Goal: Information Seeking & Learning: Learn about a topic

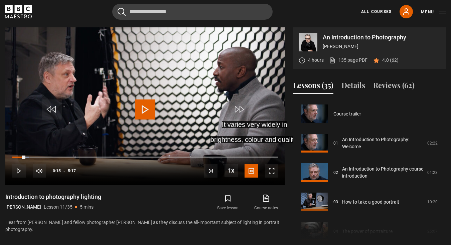
scroll to position [294, 0]
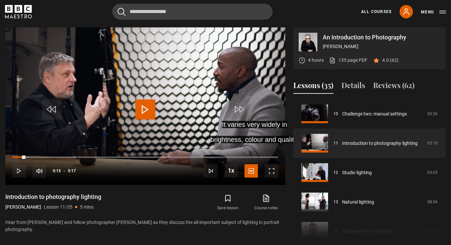
click at [146, 108] on span "Video Player" at bounding box center [145, 109] width 20 height 20
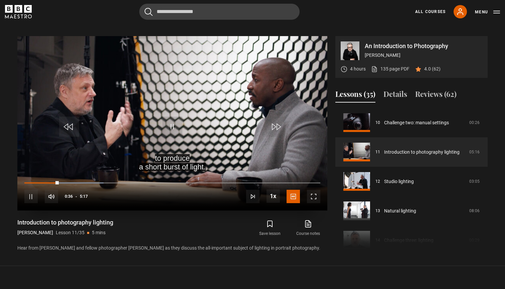
click at [313, 196] on span "Video Player" at bounding box center [313, 196] width 13 height 13
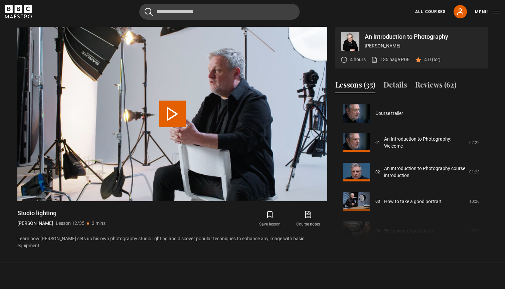
scroll to position [323, 0]
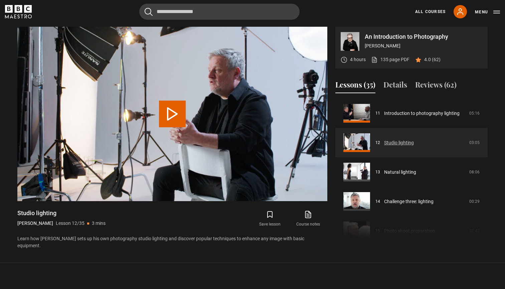
click at [406, 143] on link "Studio lighting" at bounding box center [399, 142] width 30 height 7
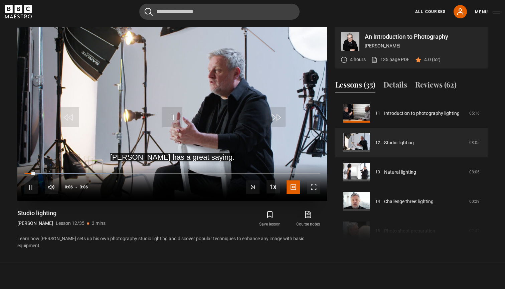
click at [314, 188] on span "Video Player" at bounding box center [313, 186] width 13 height 13
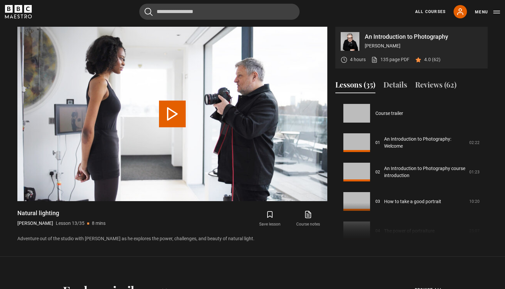
scroll to position [353, 0]
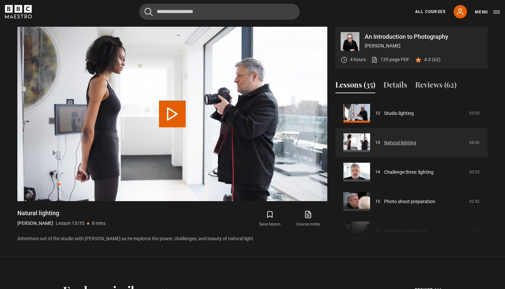
click at [401, 144] on link "Natural lighting" at bounding box center [400, 142] width 32 height 7
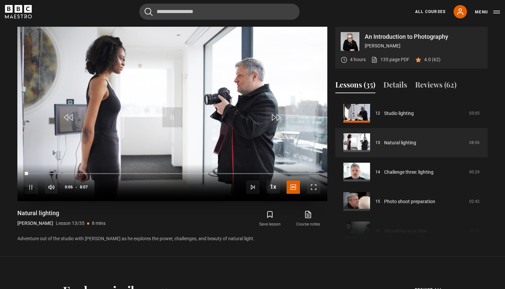
click at [314, 186] on span "Video Player" at bounding box center [313, 186] width 13 height 13
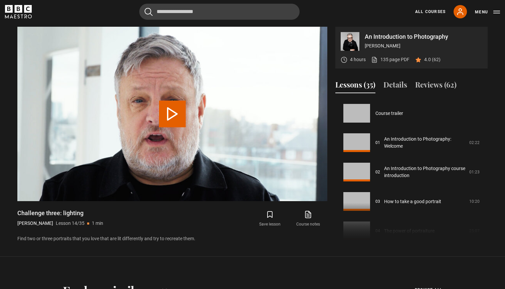
scroll to position [382, 0]
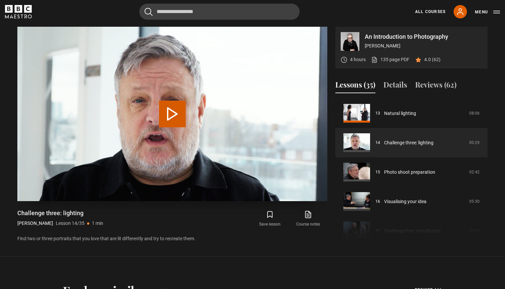
click at [169, 113] on button "Play Lesson Challenge three: lighting" at bounding box center [172, 113] width 27 height 27
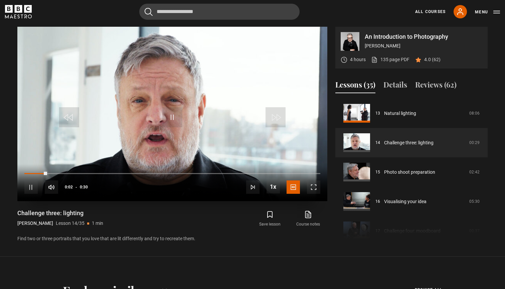
click at [313, 187] on span "Video Player" at bounding box center [313, 186] width 13 height 13
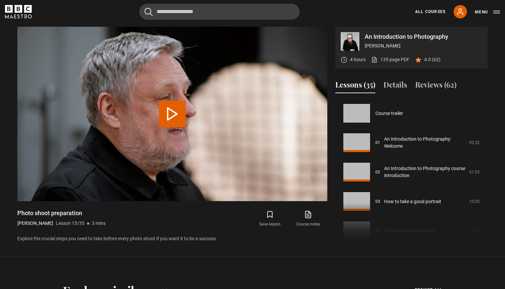
scroll to position [411, 0]
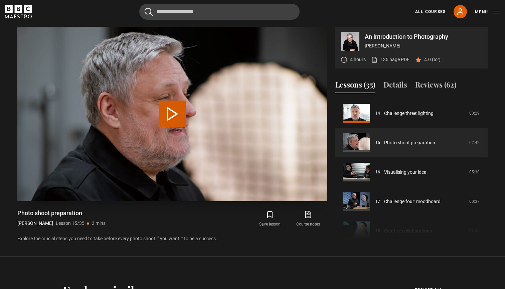
click at [171, 115] on button "Play Lesson Photo shoot preparation" at bounding box center [172, 113] width 27 height 27
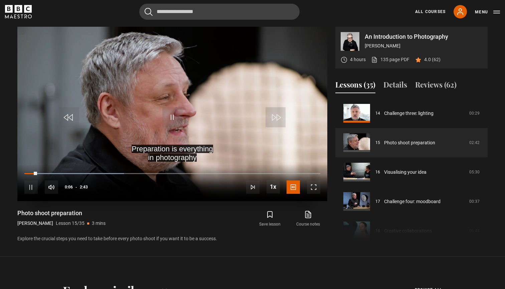
click at [312, 187] on span "Video Player" at bounding box center [313, 186] width 13 height 13
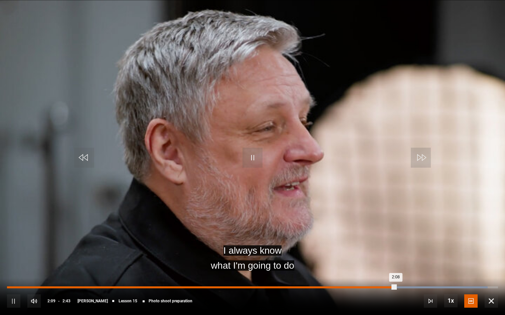
click at [321, 288] on div "Loaded : 97.89% 1:43 2:08" at bounding box center [252, 288] width 491 height 2
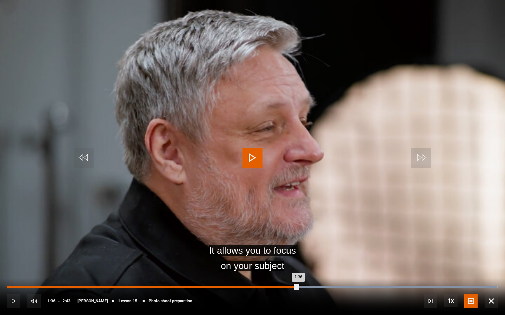
click at [298, 287] on div "Loaded : 99.70% 1:36 1:36" at bounding box center [252, 288] width 491 height 2
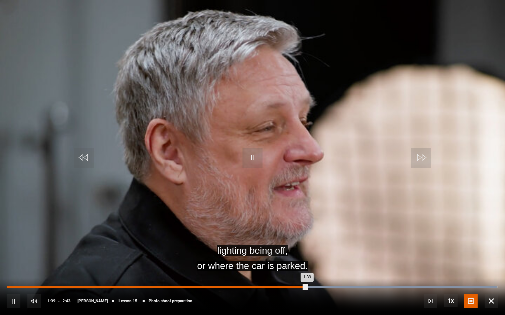
click at [286, 288] on div "Loaded : 99.70% 1:32 1:39" at bounding box center [252, 288] width 491 height 2
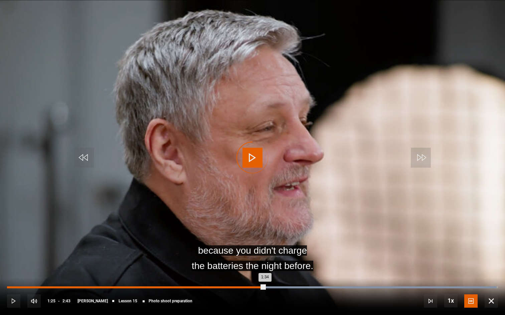
click at [265, 287] on div "Loaded : 99.70% 1:25 1:34" at bounding box center [252, 288] width 491 height 2
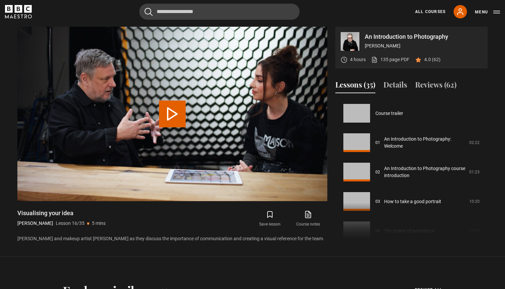
scroll to position [441, 0]
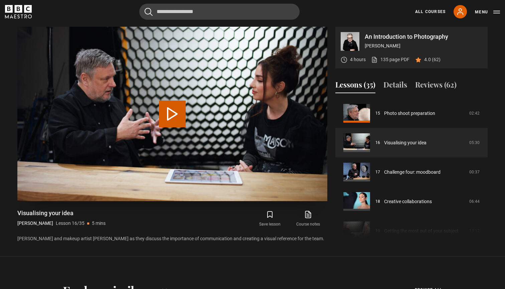
click at [173, 112] on button "Play Lesson Visualising your idea" at bounding box center [172, 113] width 27 height 27
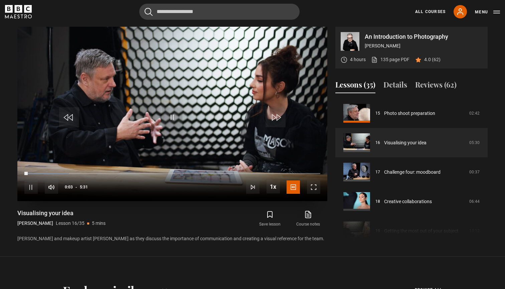
click at [312, 186] on span "Video Player" at bounding box center [313, 186] width 13 height 13
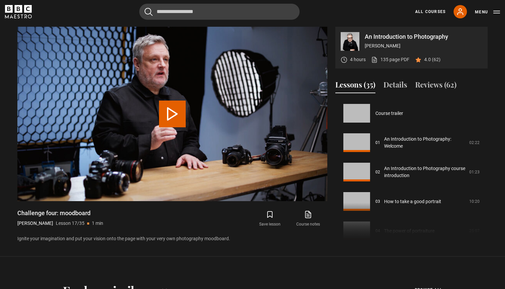
scroll to position [470, 0]
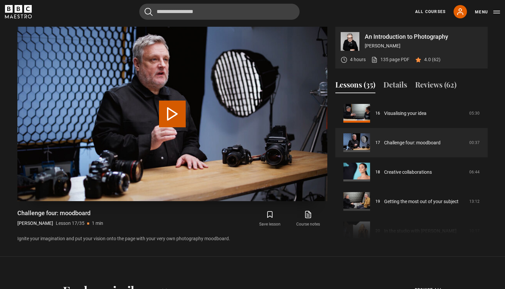
click at [172, 115] on button "Play Lesson Challenge four: moodboard" at bounding box center [172, 113] width 27 height 27
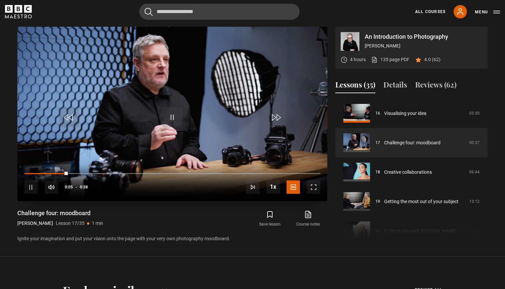
click at [312, 187] on span "Video Player" at bounding box center [313, 186] width 13 height 13
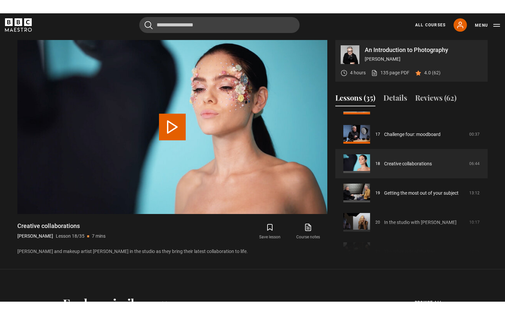
scroll to position [488, 0]
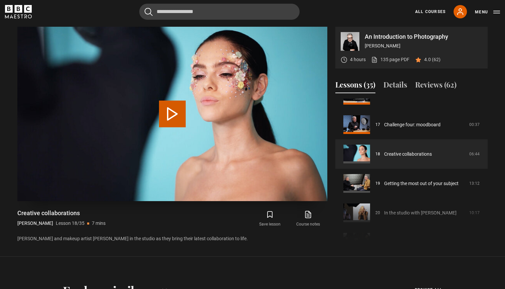
click at [172, 113] on button "Play Lesson Creative collaborations" at bounding box center [172, 113] width 27 height 27
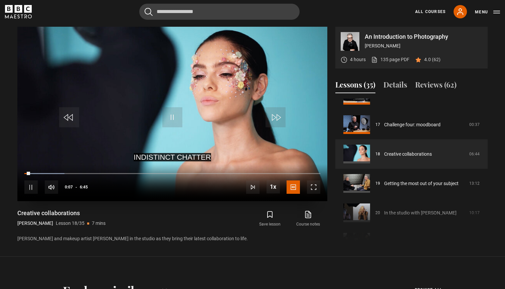
click at [313, 187] on span "Video Player" at bounding box center [313, 186] width 13 height 13
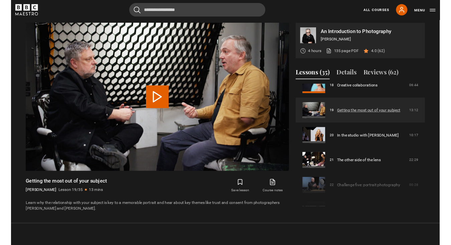
scroll to position [541, 0]
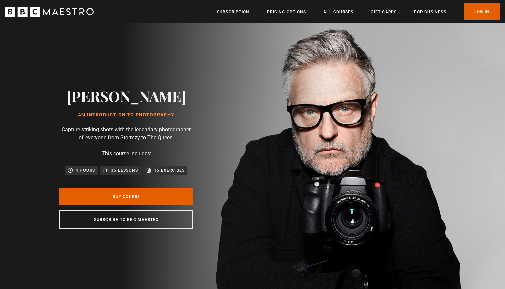
scroll to position [0, 1487]
